Goal: Information Seeking & Learning: Learn about a topic

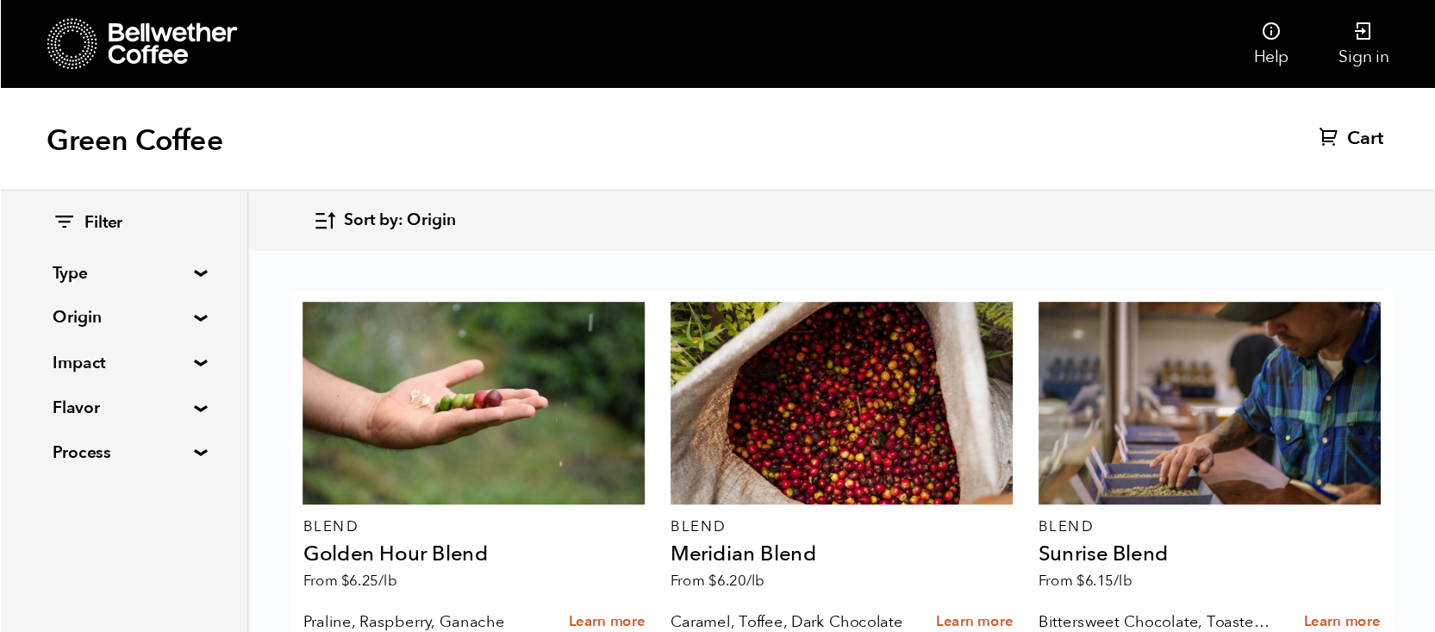
scroll to position [666, 0]
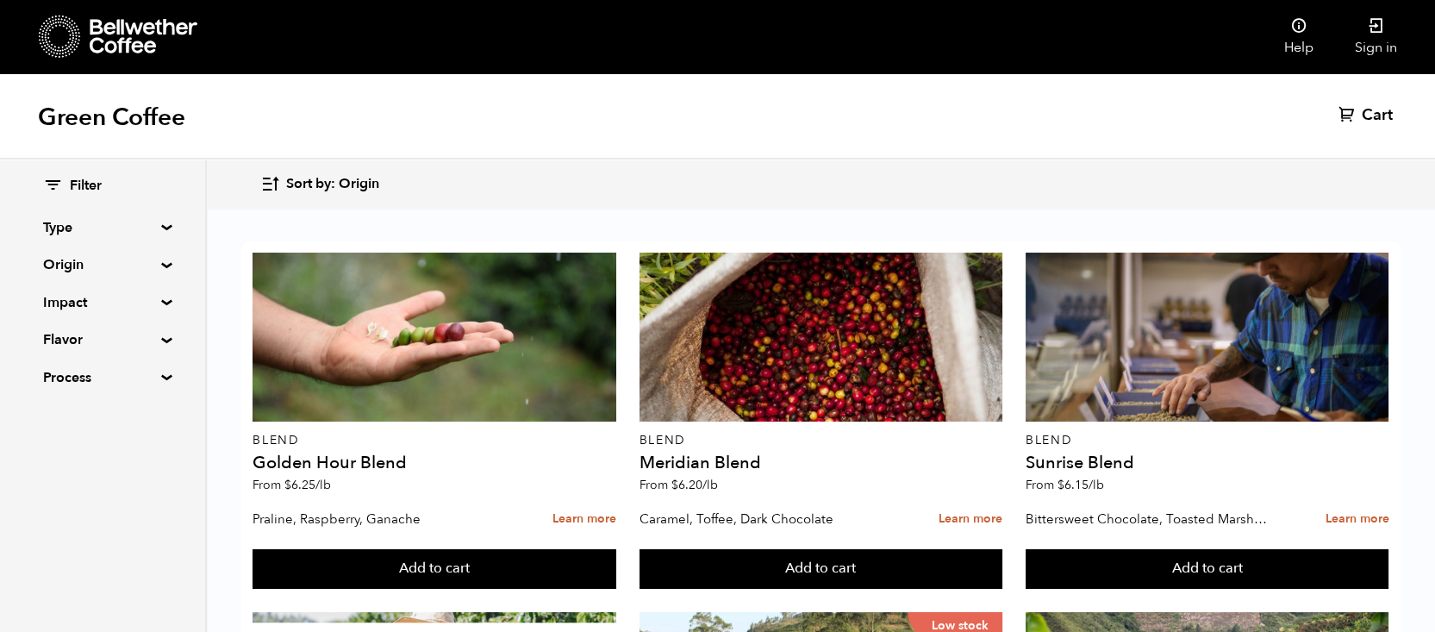
drag, startPoint x: 871, startPoint y: 3, endPoint x: 951, endPoint y: 107, distance: 130.9
click at [951, 107] on div "Green Coffee Cart (0)" at bounding box center [717, 116] width 1435 height 86
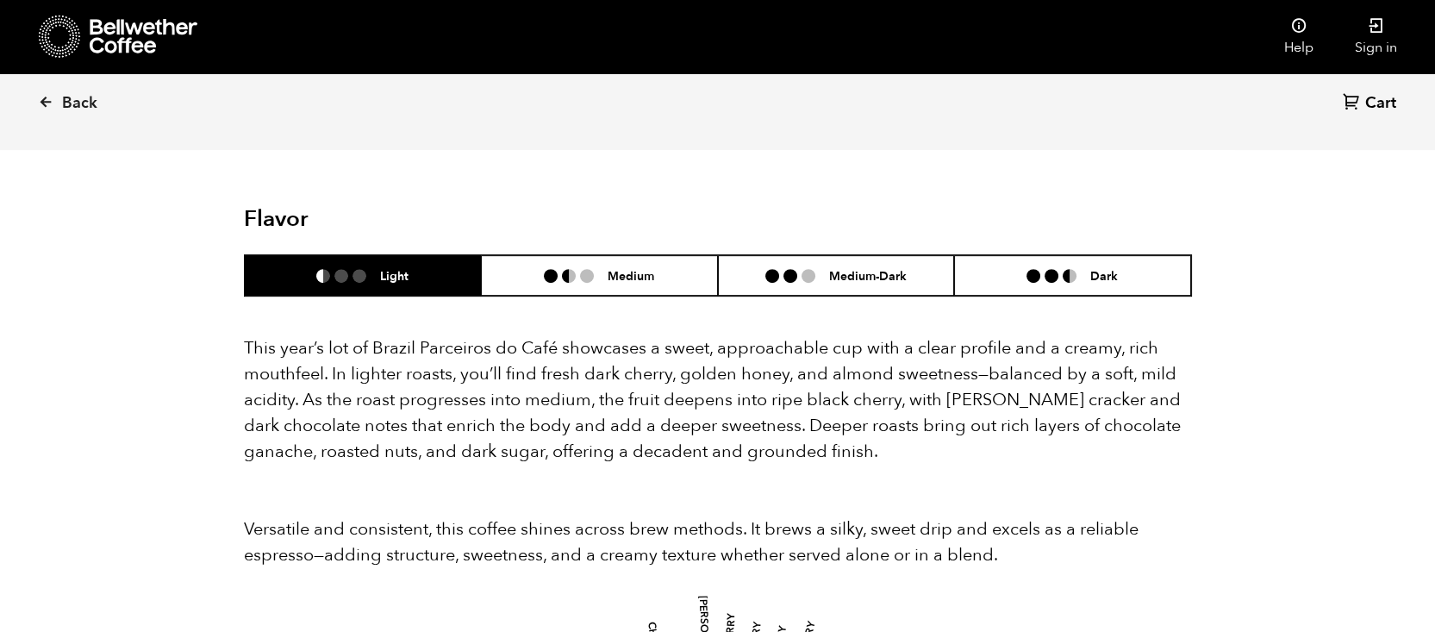
scroll to position [1480, 0]
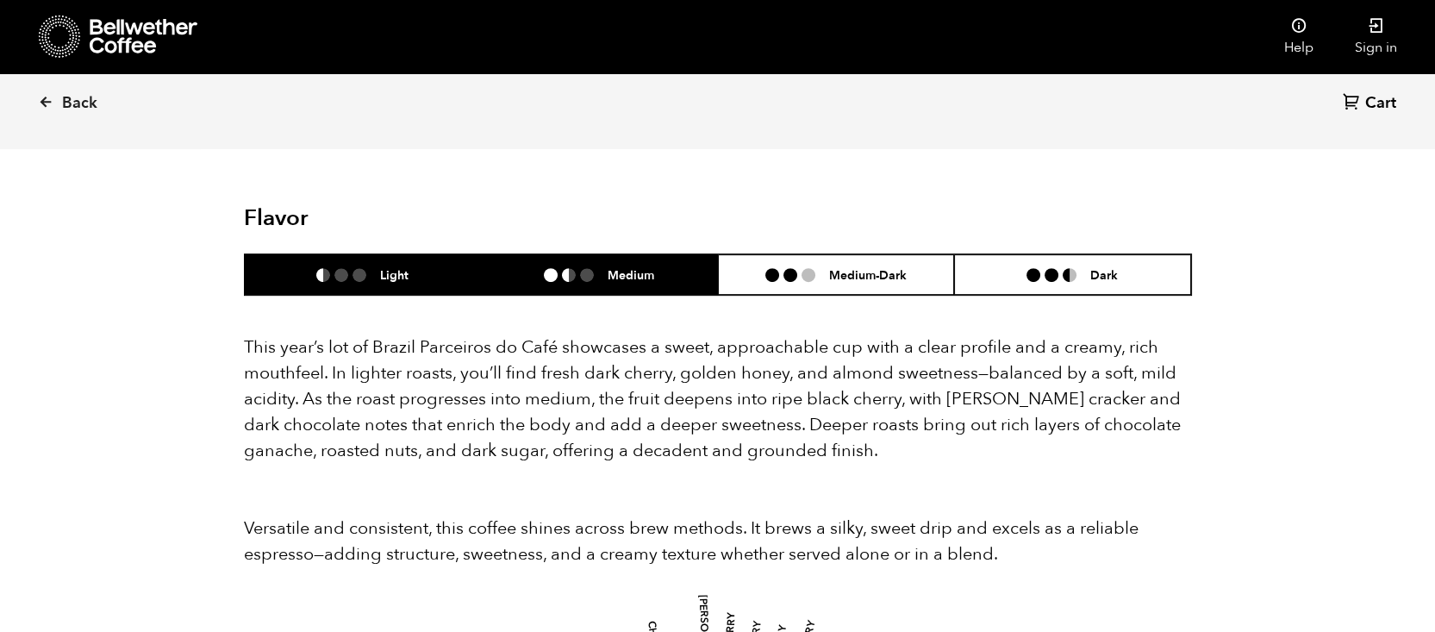
click at [621, 254] on li "Medium" at bounding box center [599, 274] width 237 height 41
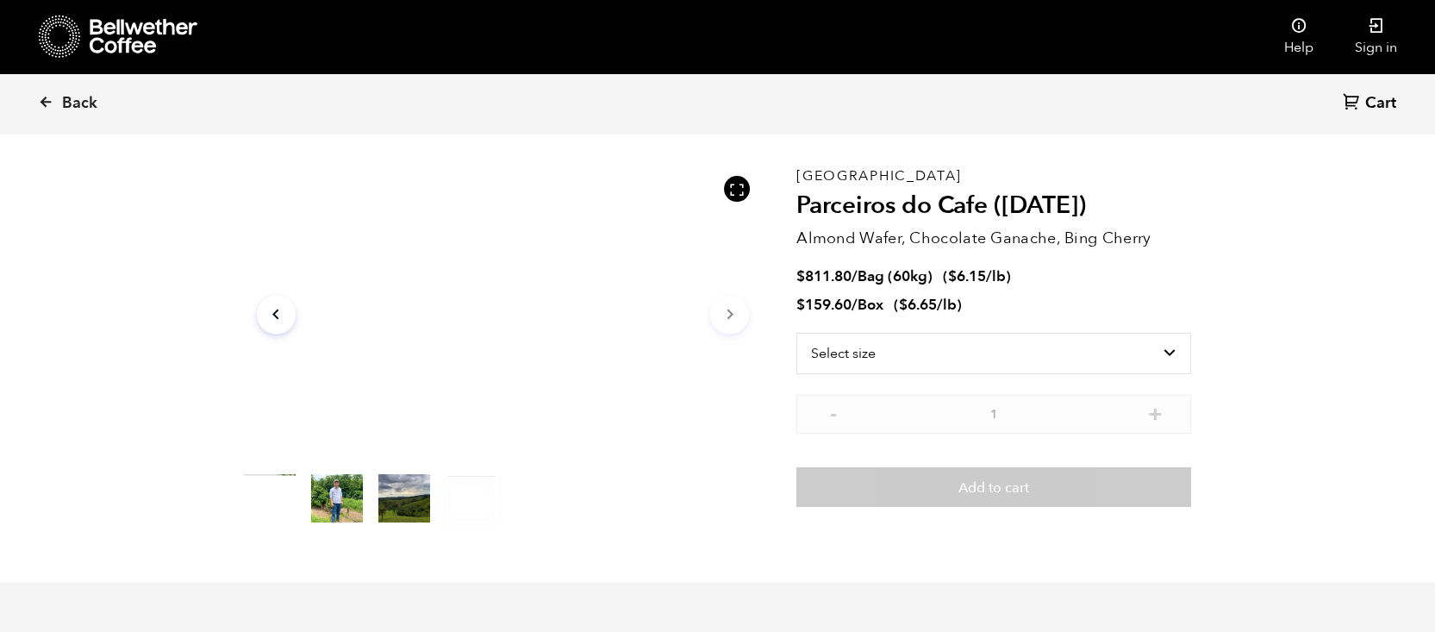
scroll to position [0, 0]
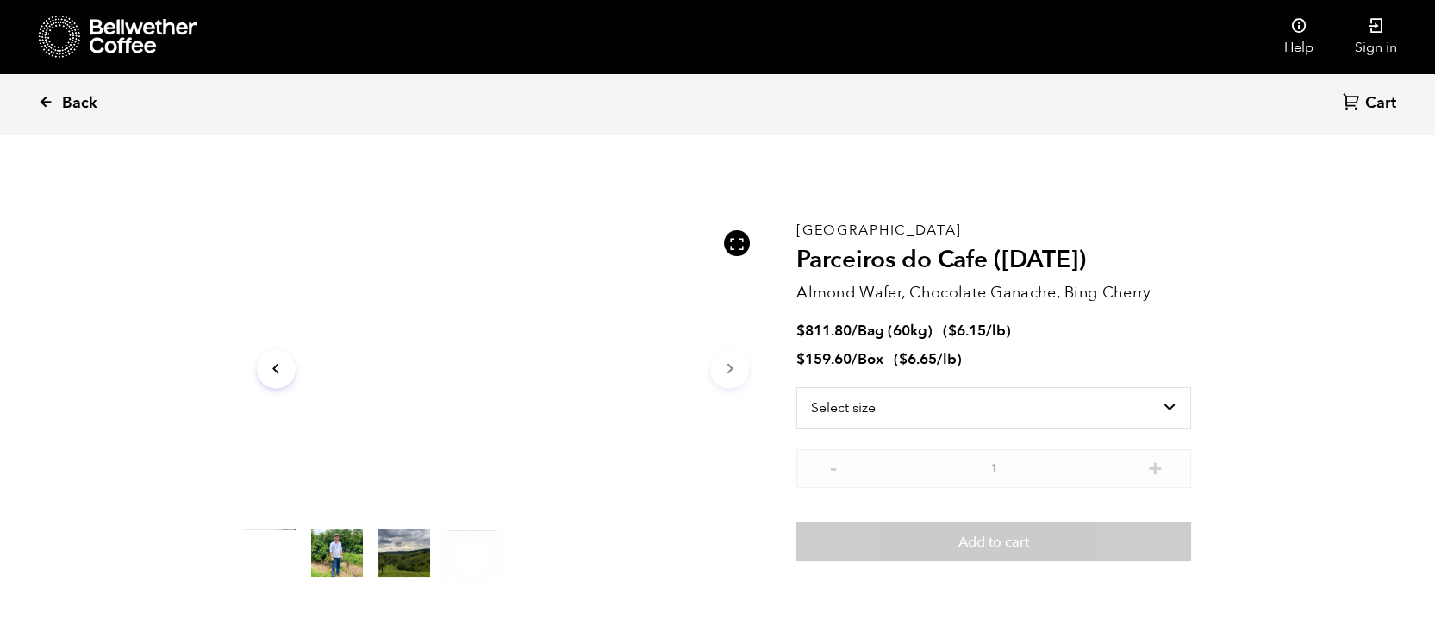
click at [40, 90] on link "Back" at bounding box center [91, 103] width 107 height 59
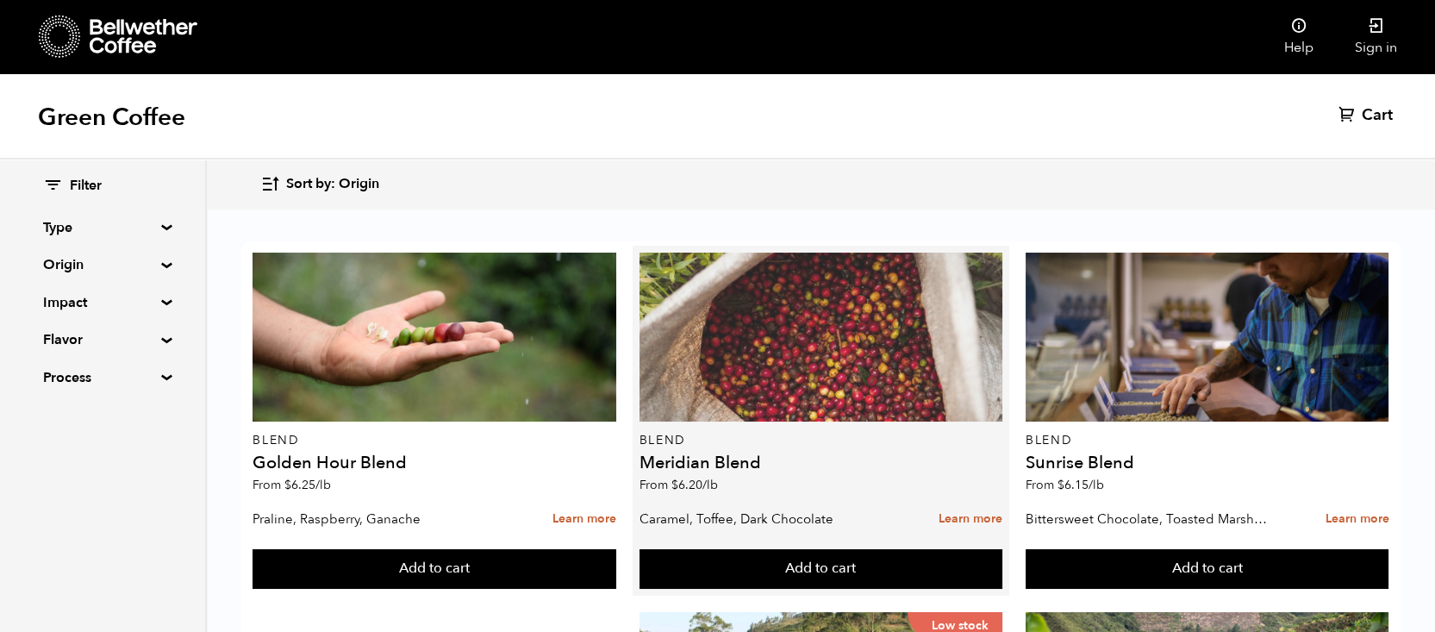
scroll to position [400, 0]
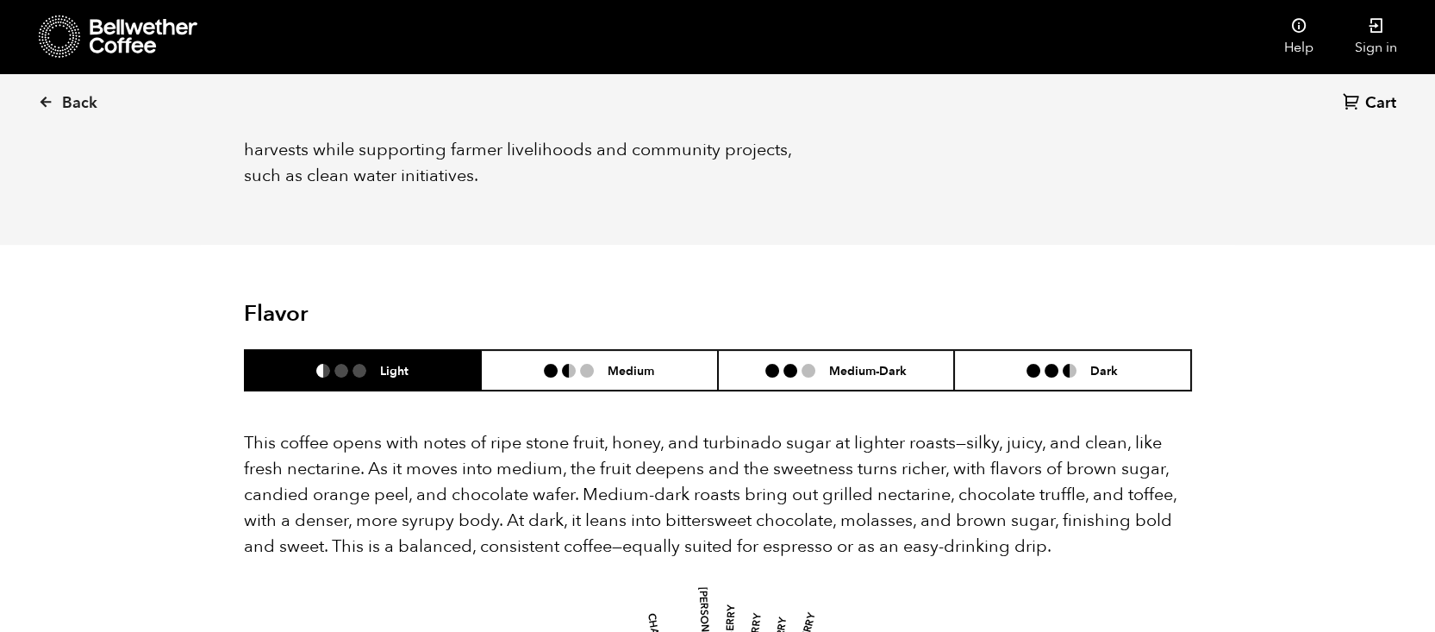
scroll to position [1001, 0]
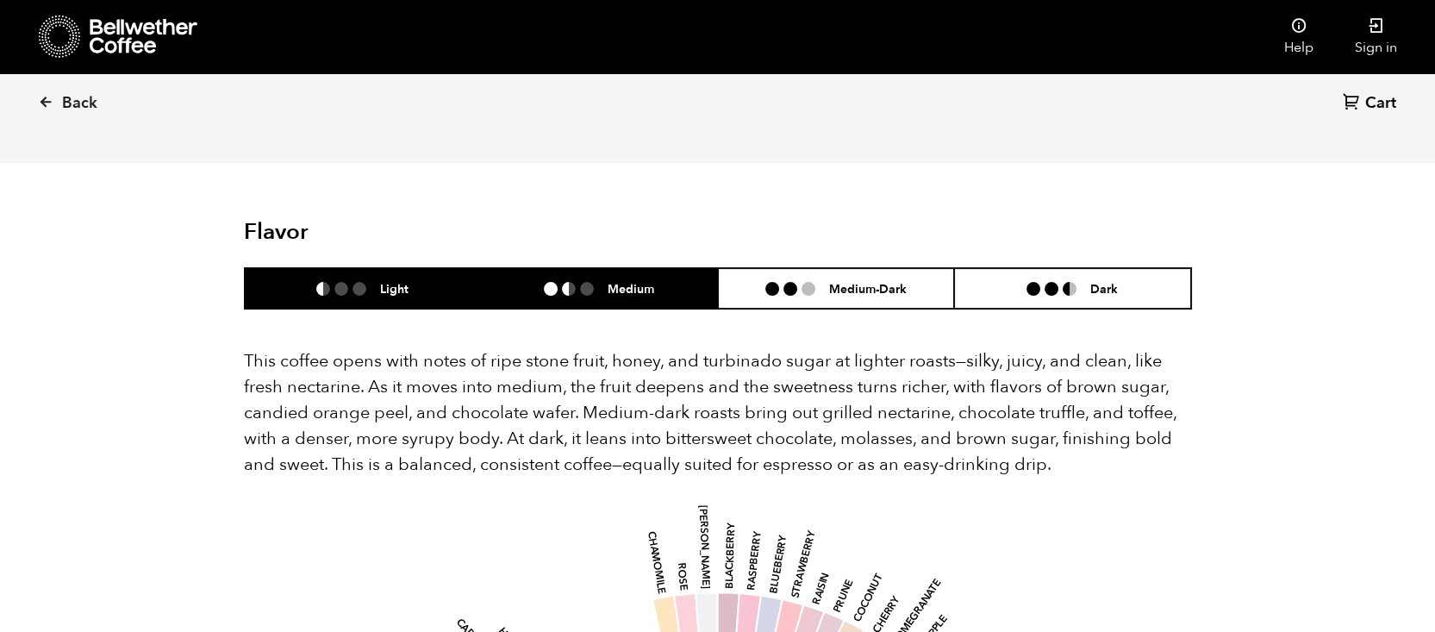
click at [613, 281] on h6 "Medium" at bounding box center [631, 288] width 47 height 15
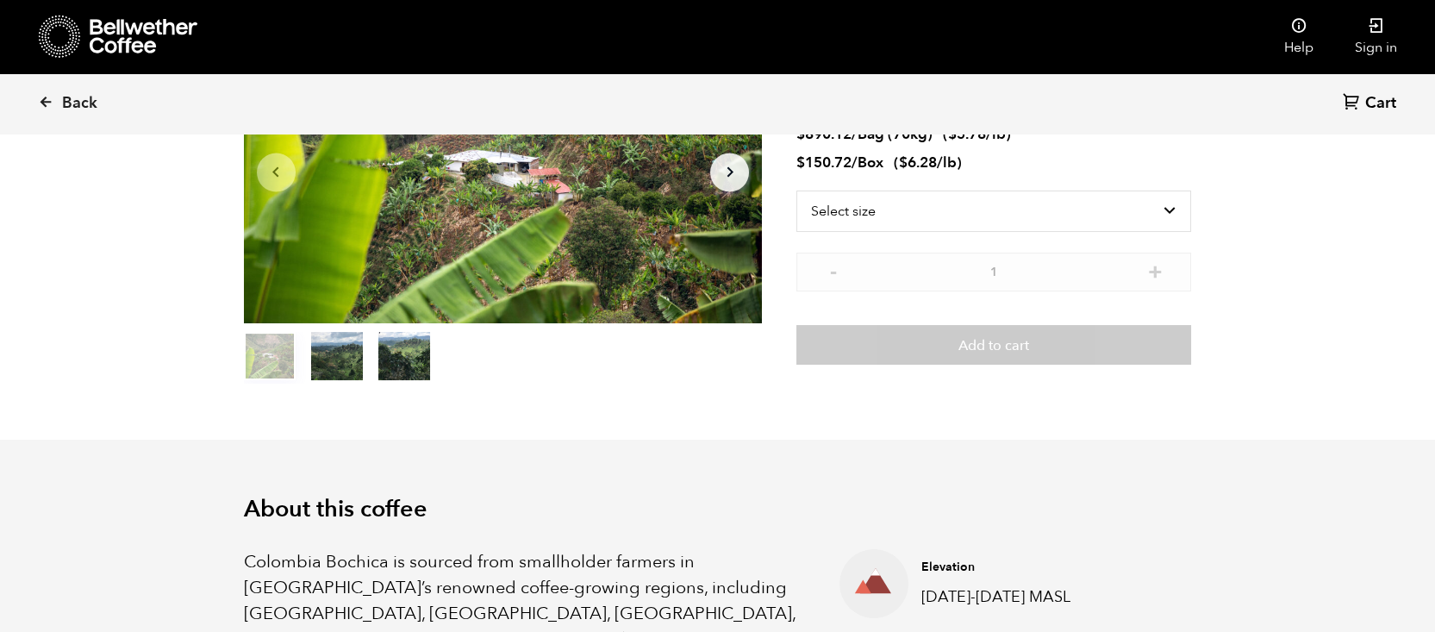
scroll to position [0, 0]
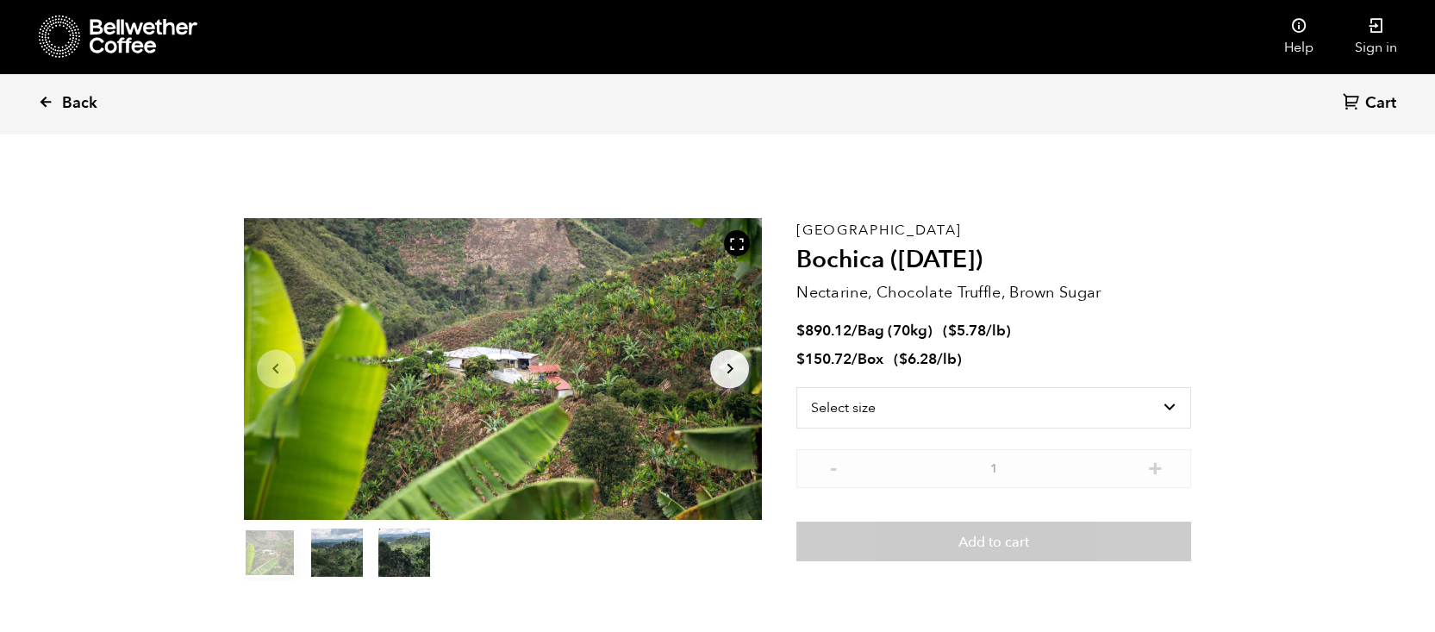
click at [38, 93] on link "Back" at bounding box center [91, 103] width 107 height 59
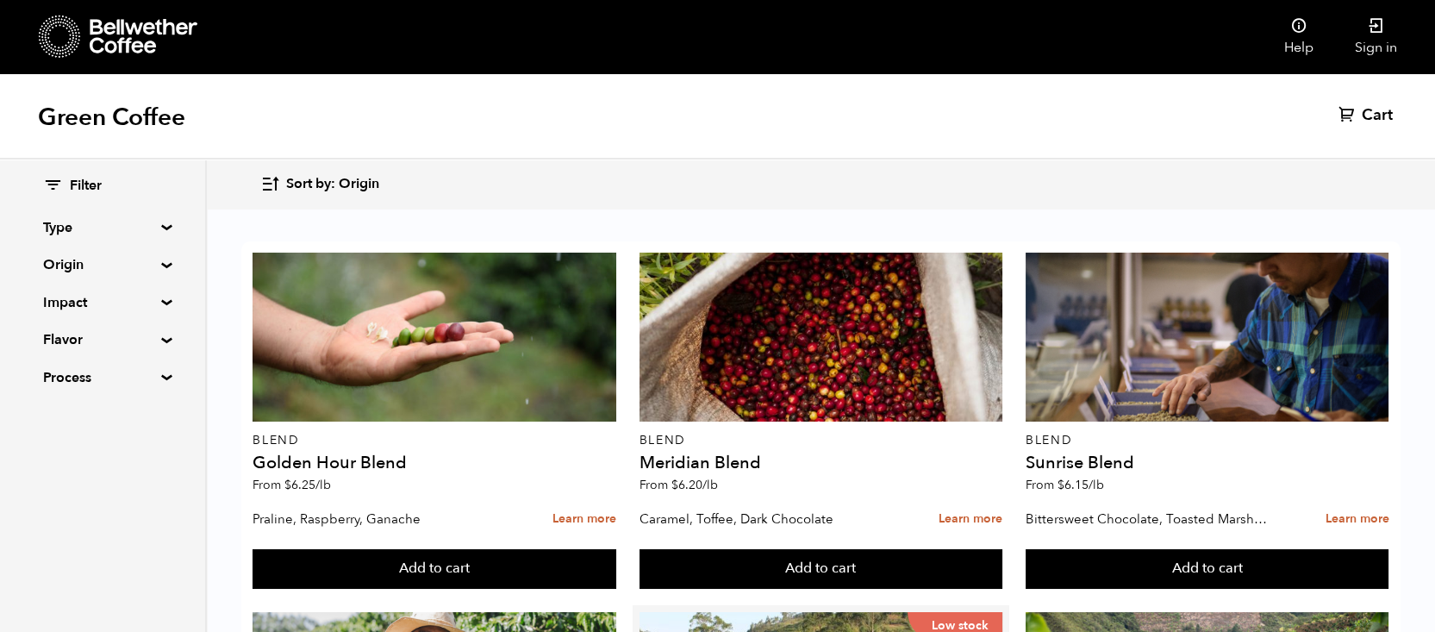
scroll to position [1387, 0]
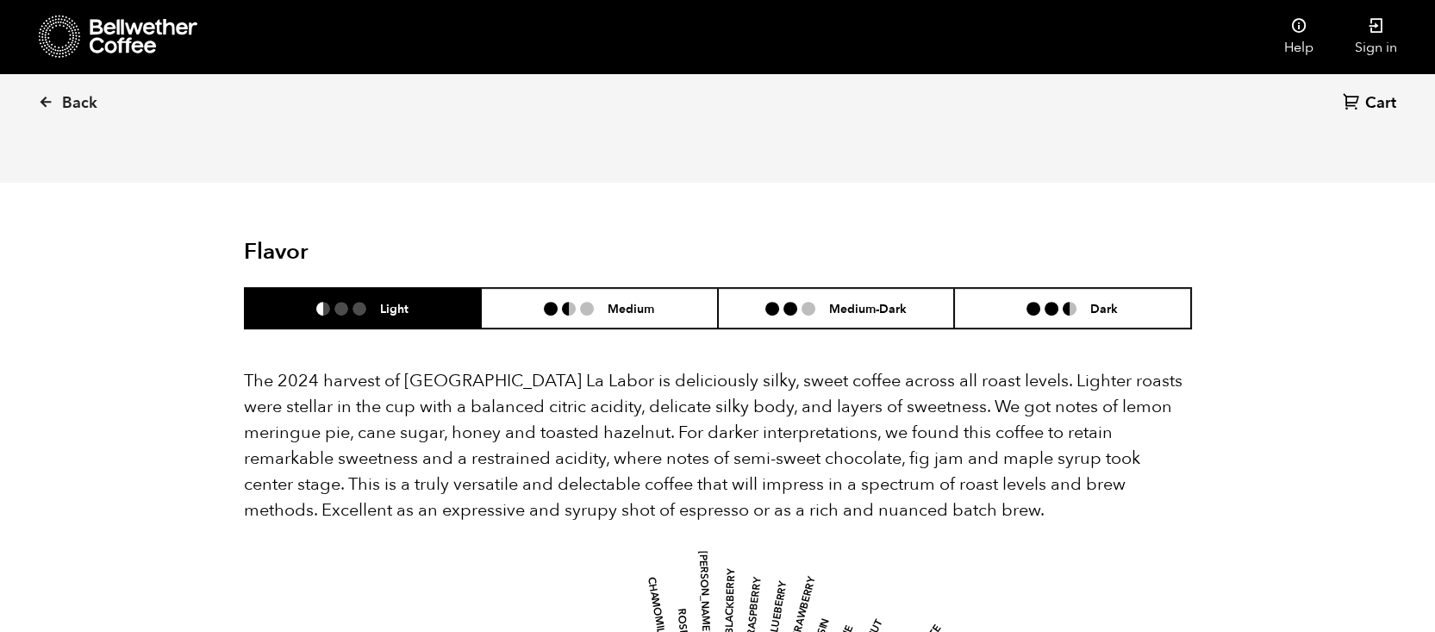
scroll to position [1523, 0]
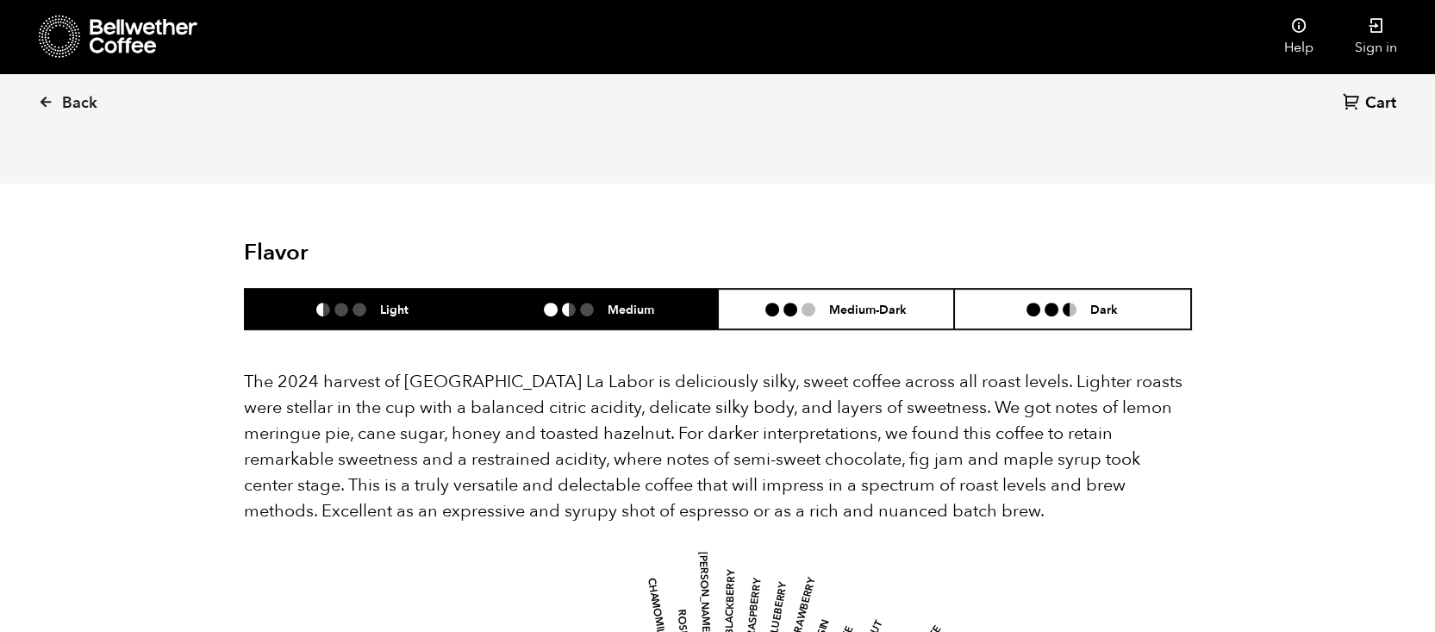
click at [632, 302] on h6 "Medium" at bounding box center [631, 309] width 47 height 15
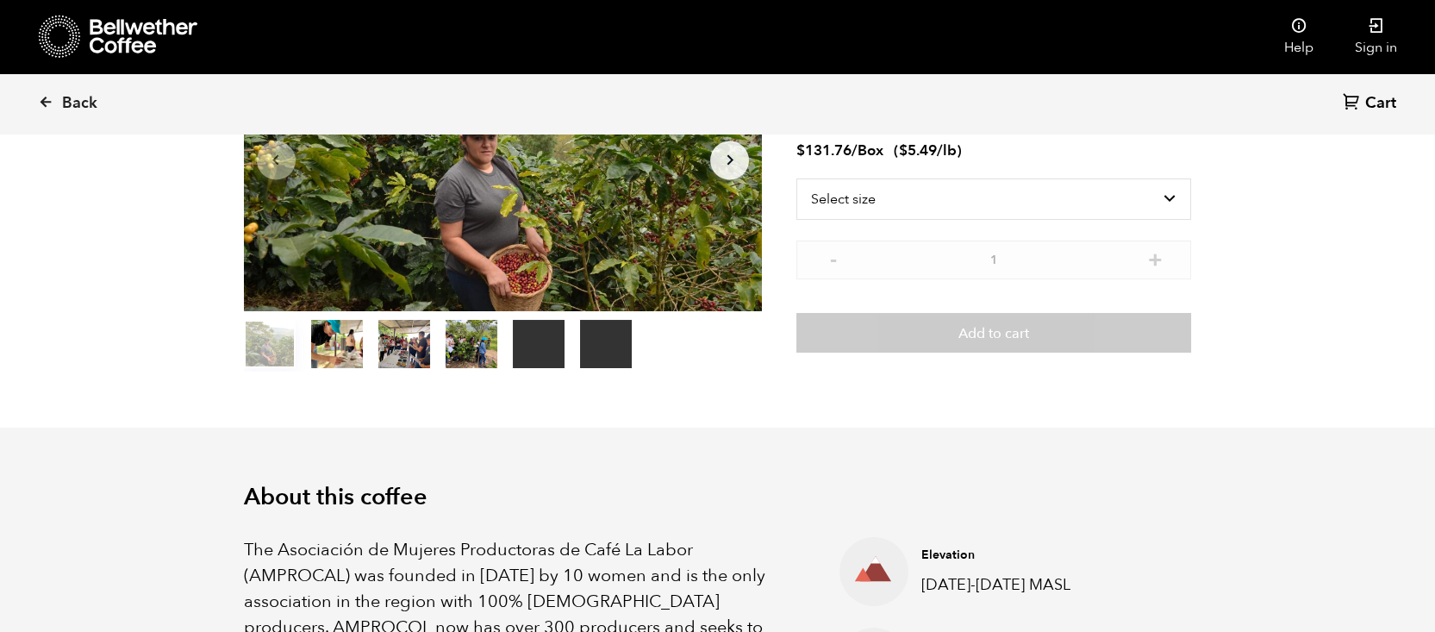
scroll to position [183, 0]
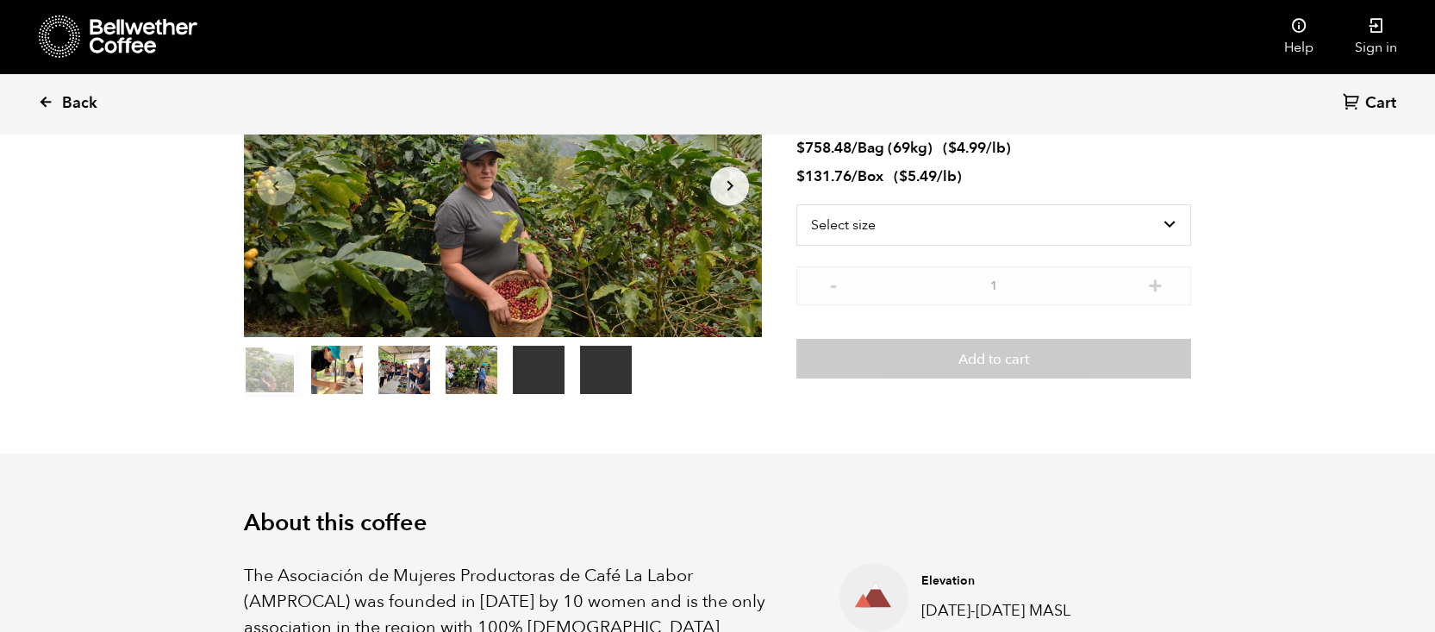
click at [46, 97] on icon at bounding box center [46, 102] width 16 height 16
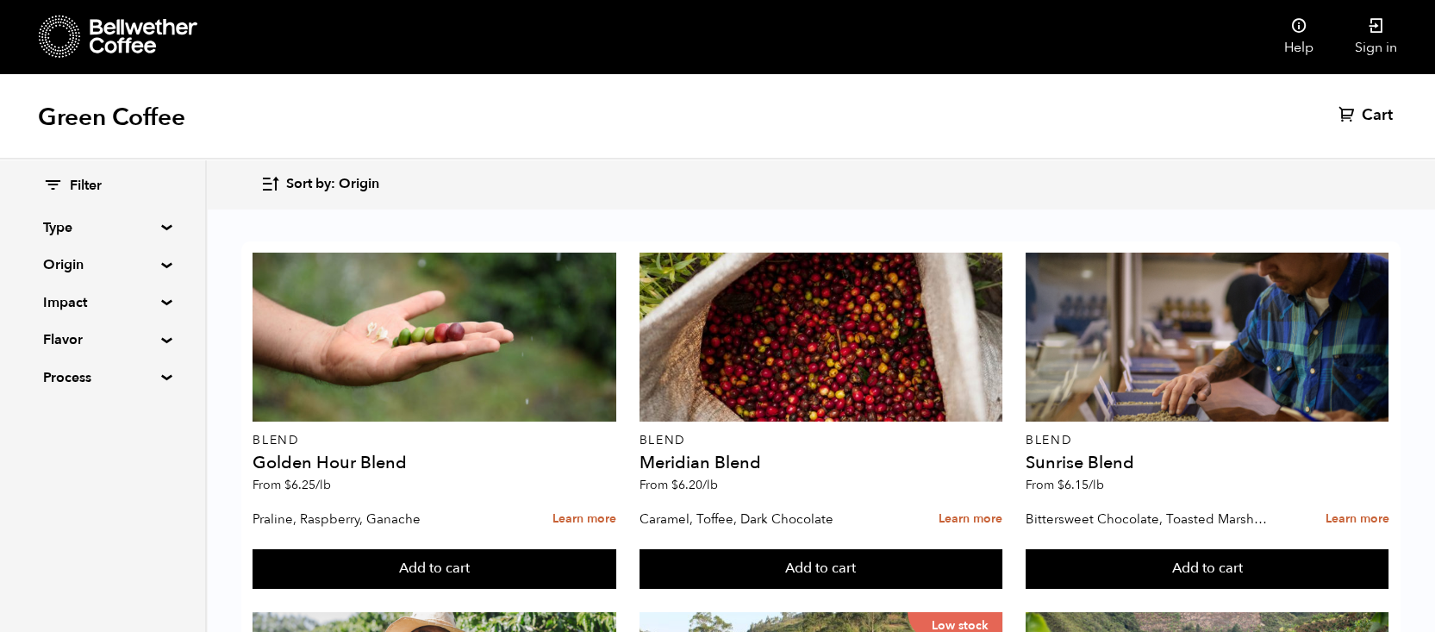
scroll to position [1421, 0]
